Goal: Task Accomplishment & Management: Manage account settings

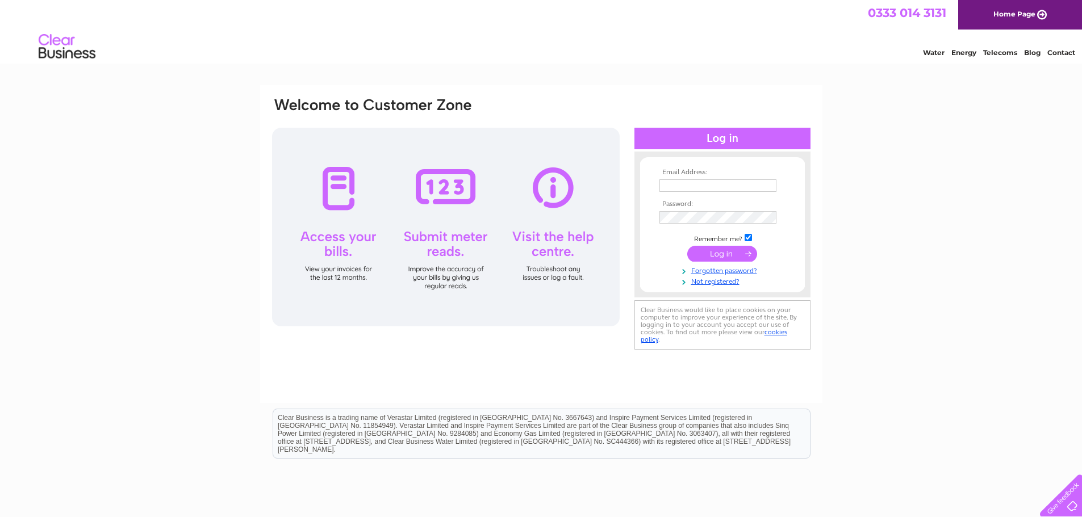
type input "[PERSON_NAME][EMAIL_ADDRESS][PERSON_NAME][DOMAIN_NAME]"
click at [738, 252] on input "submit" at bounding box center [722, 254] width 70 height 16
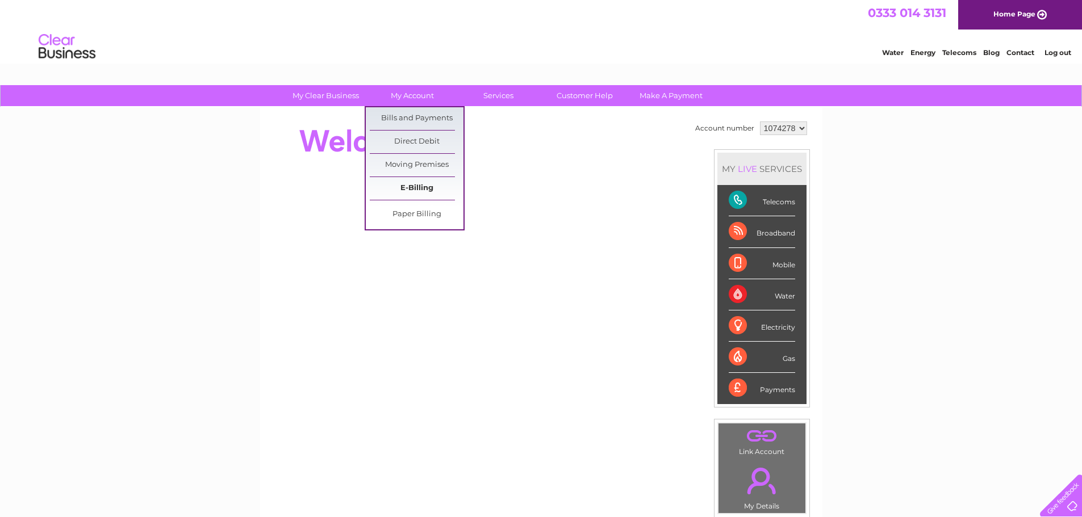
click at [423, 185] on link "E-Billing" at bounding box center [417, 188] width 94 height 23
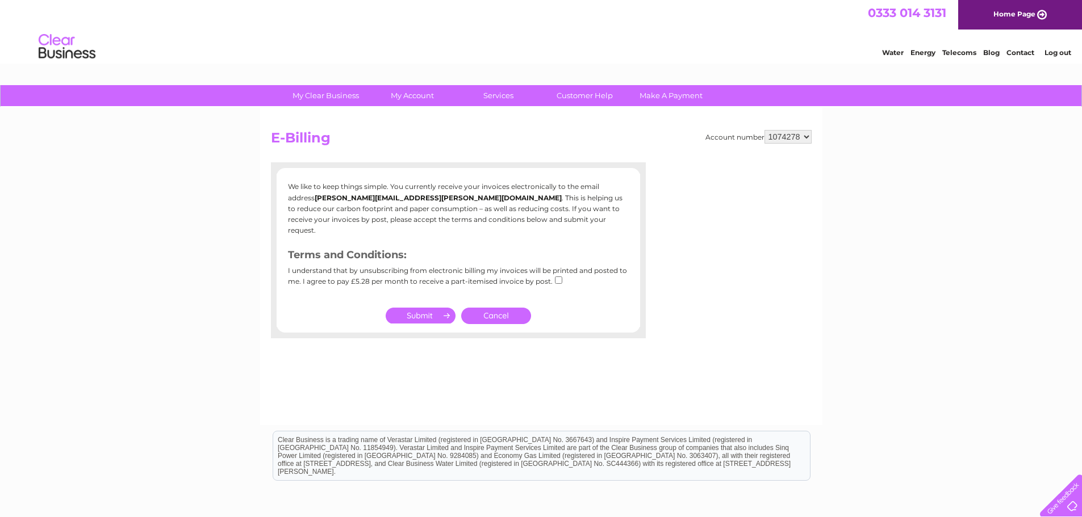
click at [551, 270] on div "I understand that by unsubscribing from electronic billing my invoices will be …" at bounding box center [458, 280] width 341 height 27
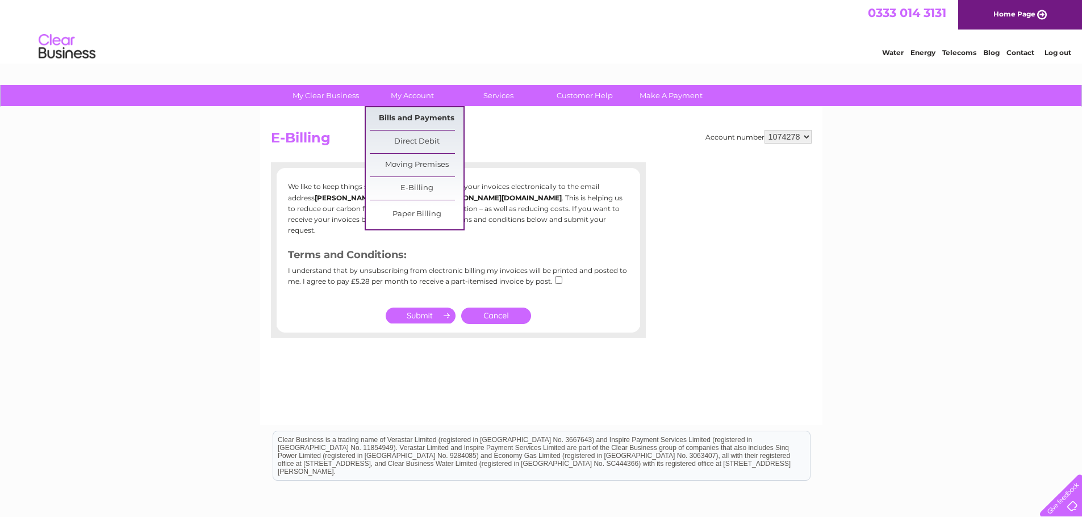
click at [405, 123] on link "Bills and Payments" at bounding box center [417, 118] width 94 height 23
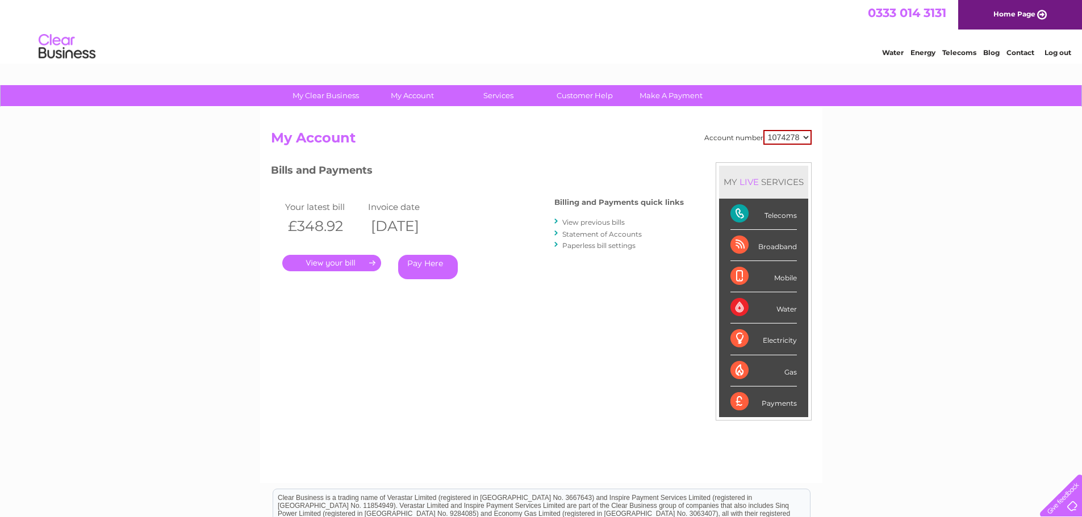
click at [348, 263] on link "." at bounding box center [331, 263] width 99 height 16
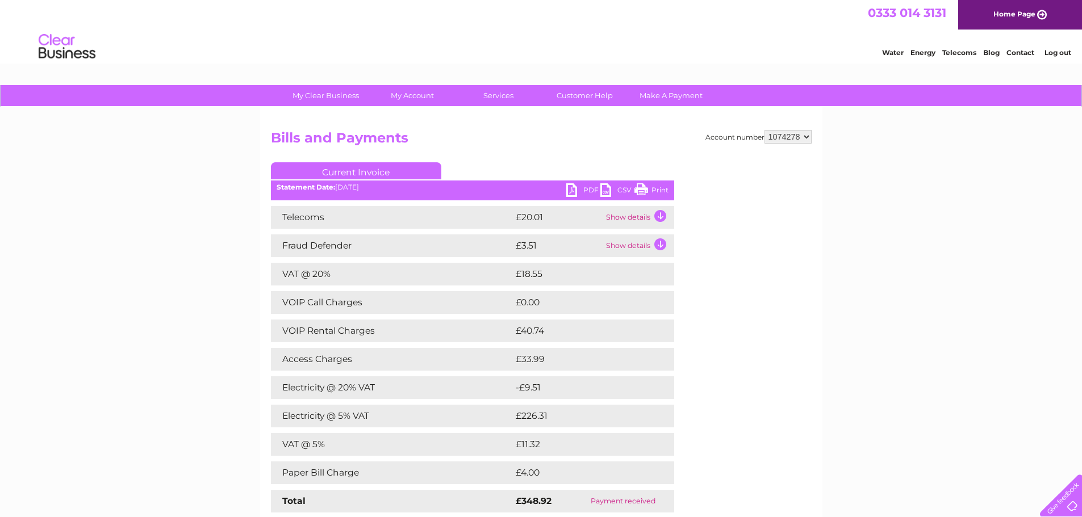
click at [592, 185] on link "PDF" at bounding box center [583, 191] width 34 height 16
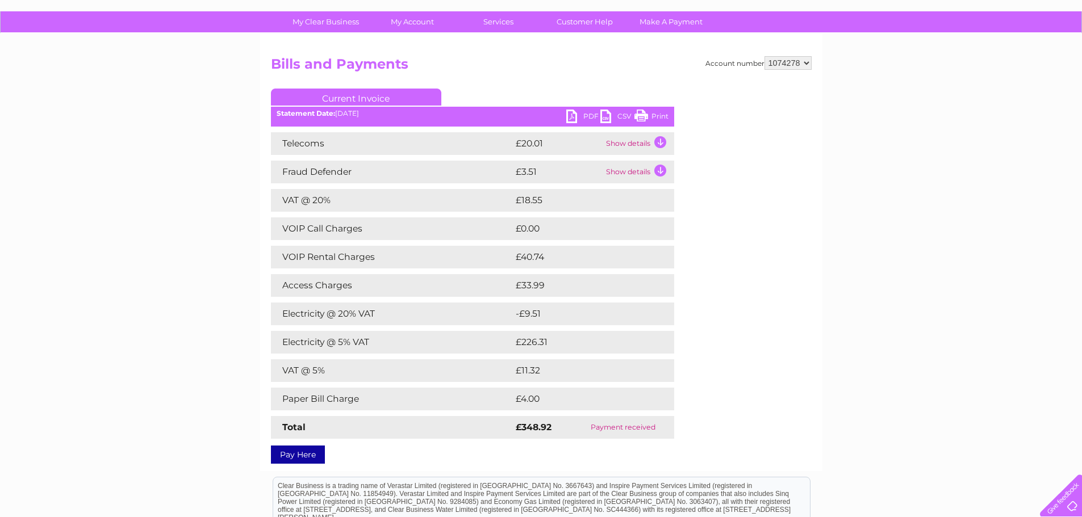
scroll to position [60, 0]
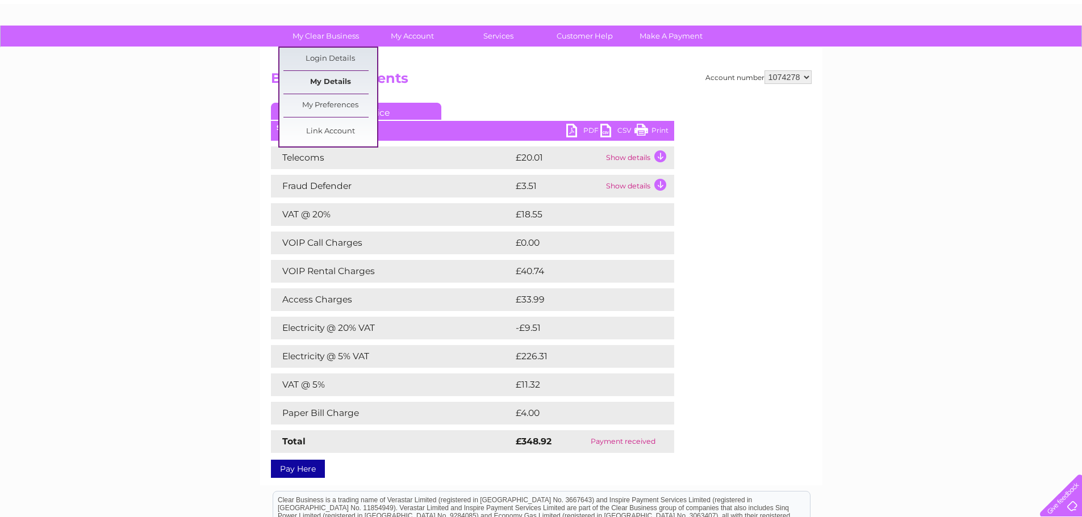
click at [331, 80] on link "My Details" at bounding box center [330, 82] width 94 height 23
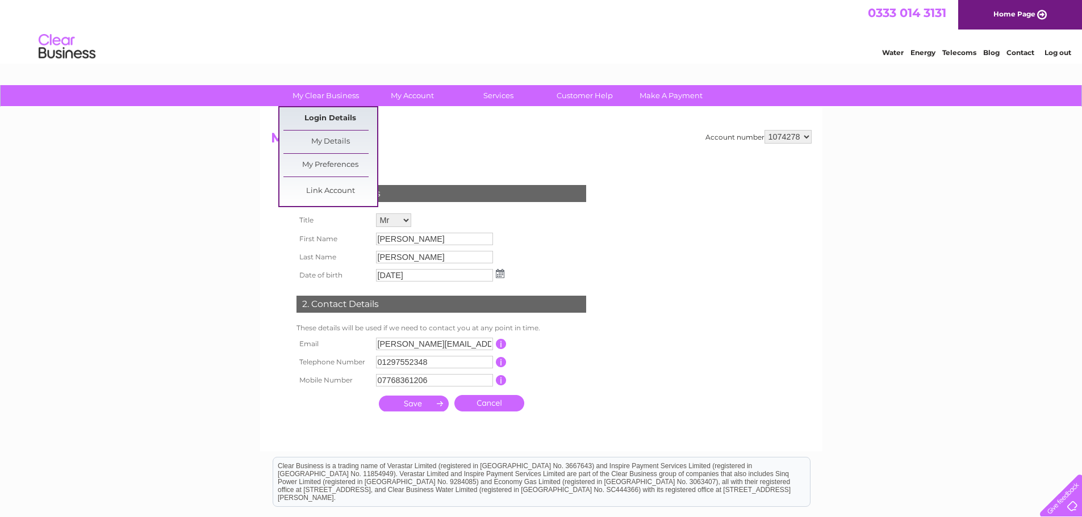
click at [317, 117] on link "Login Details" at bounding box center [330, 118] width 94 height 23
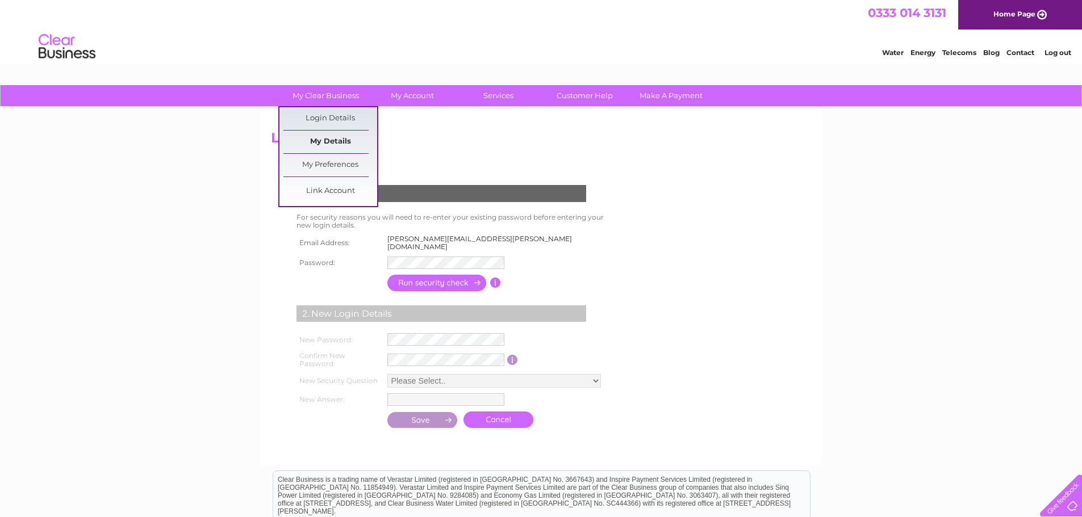
click at [328, 137] on link "My Details" at bounding box center [330, 142] width 94 height 23
